Goal: Find specific page/section

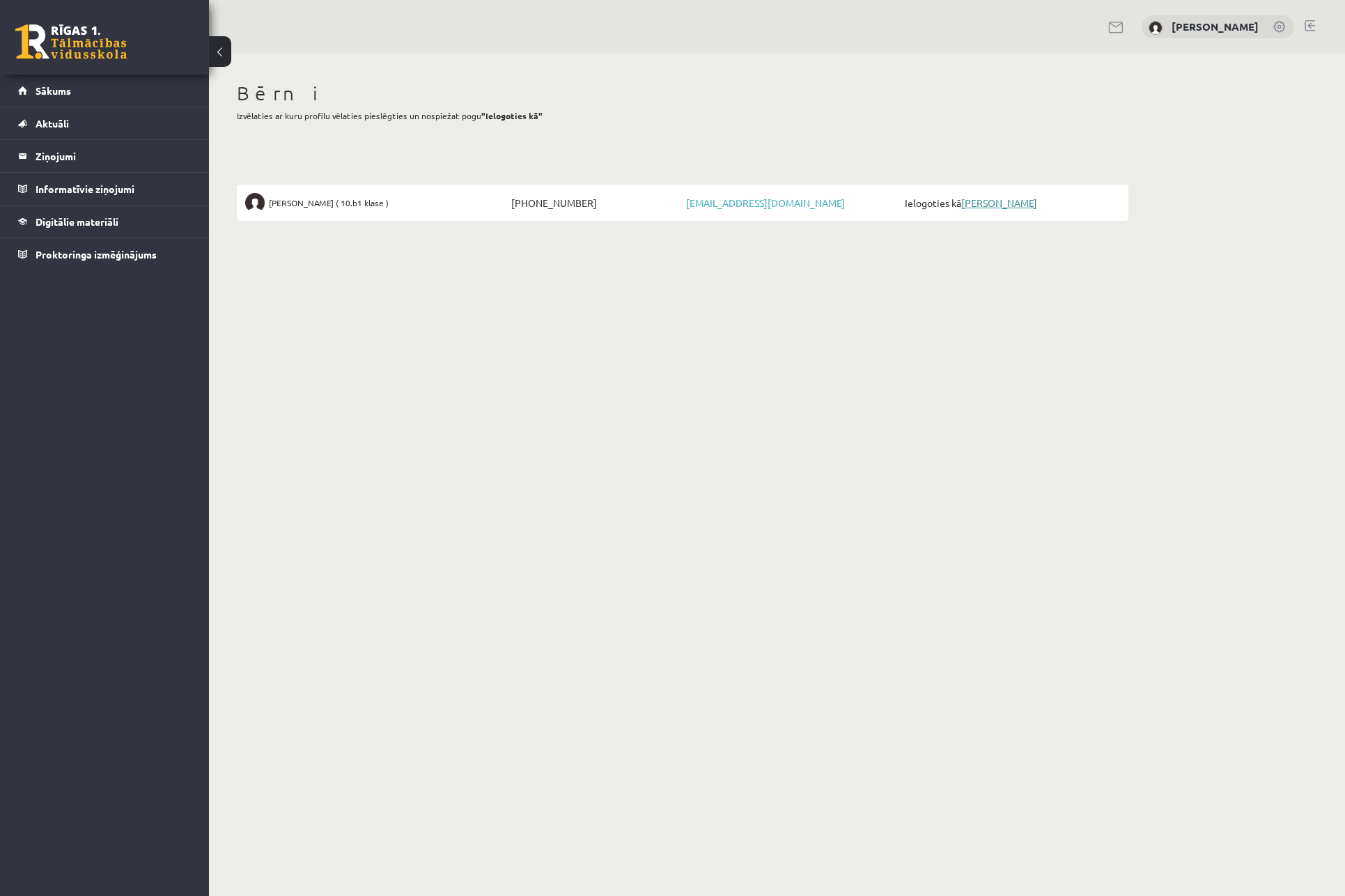
click at [1022, 206] on link "[PERSON_NAME]" at bounding box center [999, 202] width 76 height 12
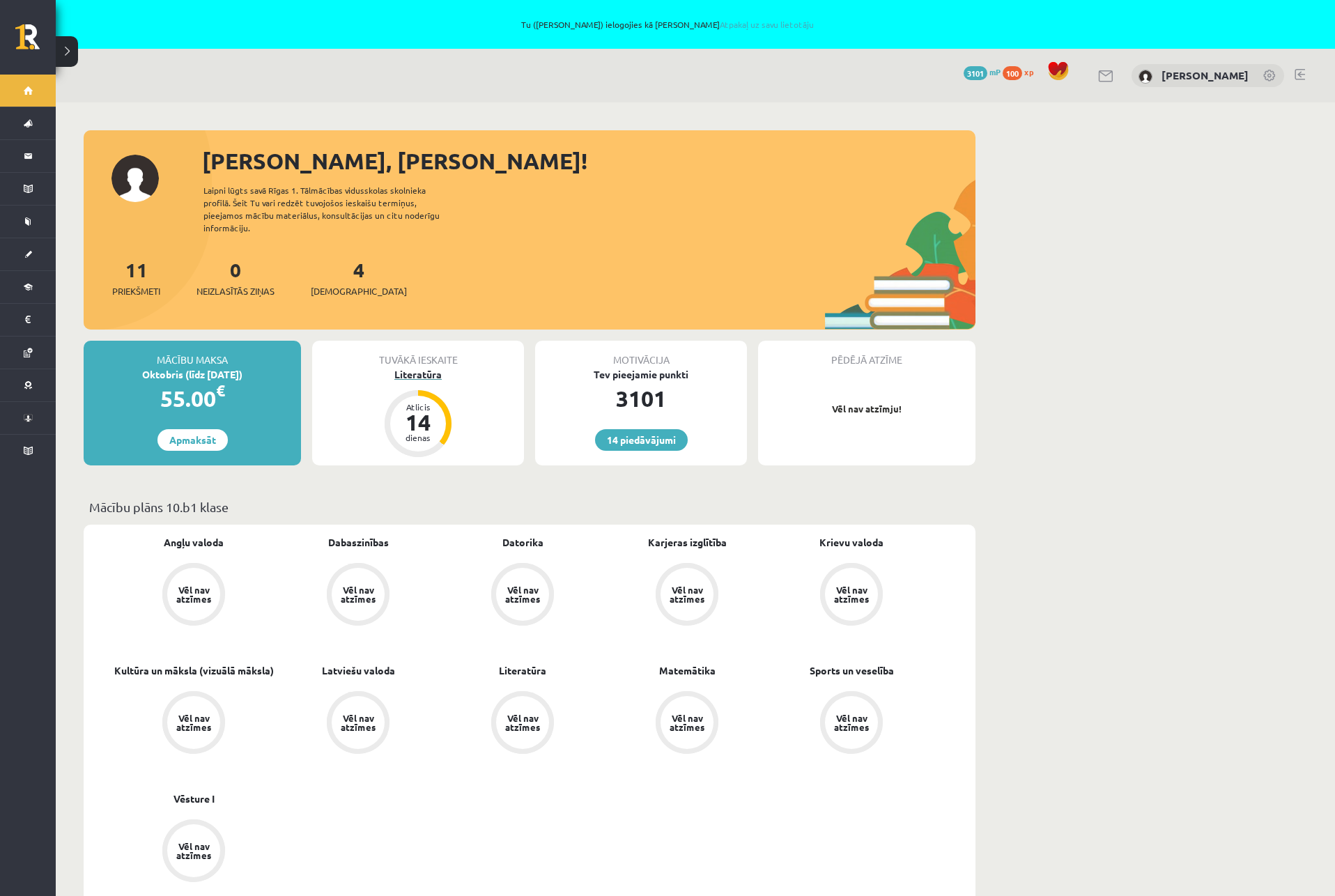
click at [422, 411] on div "14" at bounding box center [418, 422] width 42 height 22
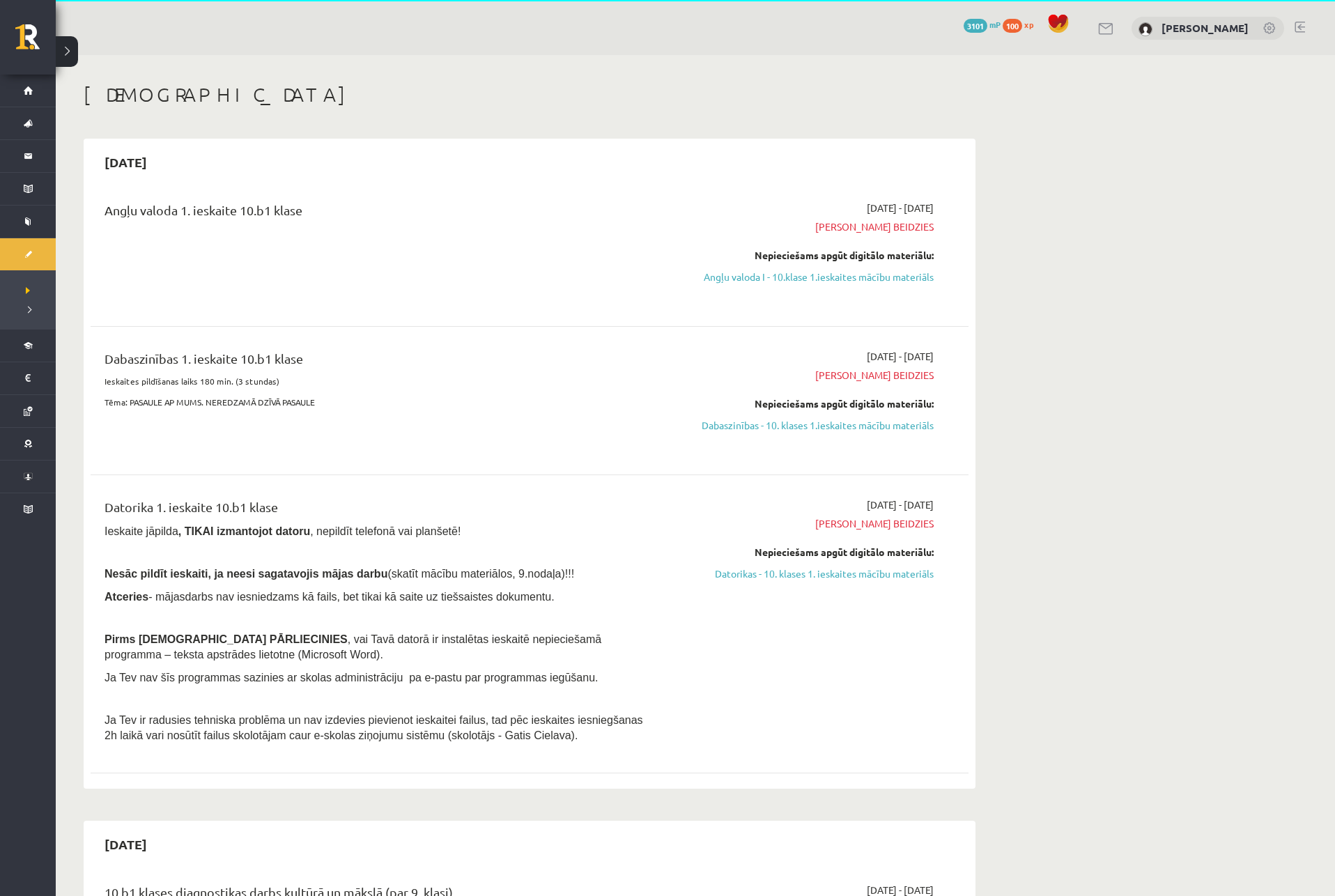
scroll to position [69, 0]
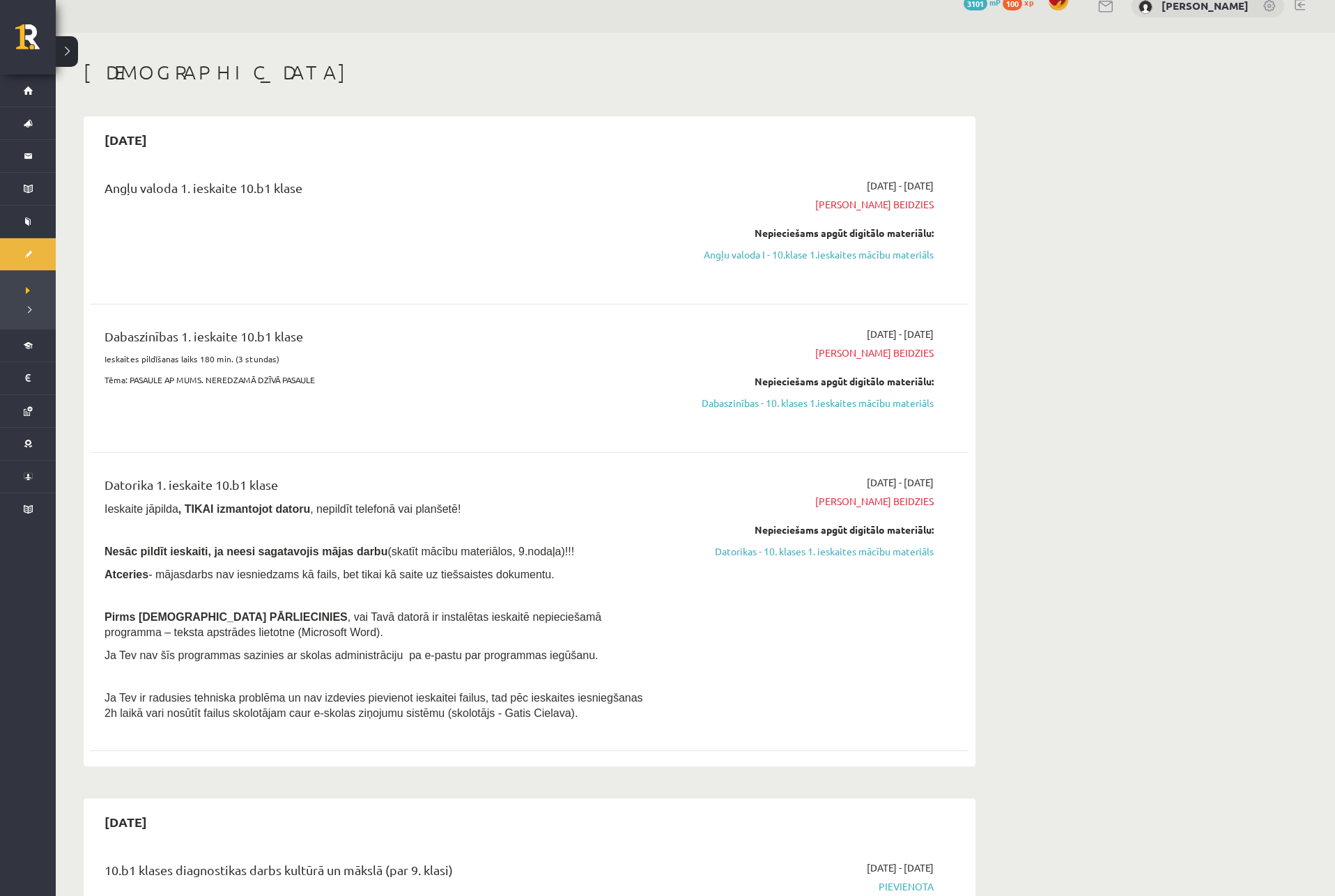
click at [69, 50] on button at bounding box center [66, 51] width 22 height 31
